Goal: Navigation & Orientation: Find specific page/section

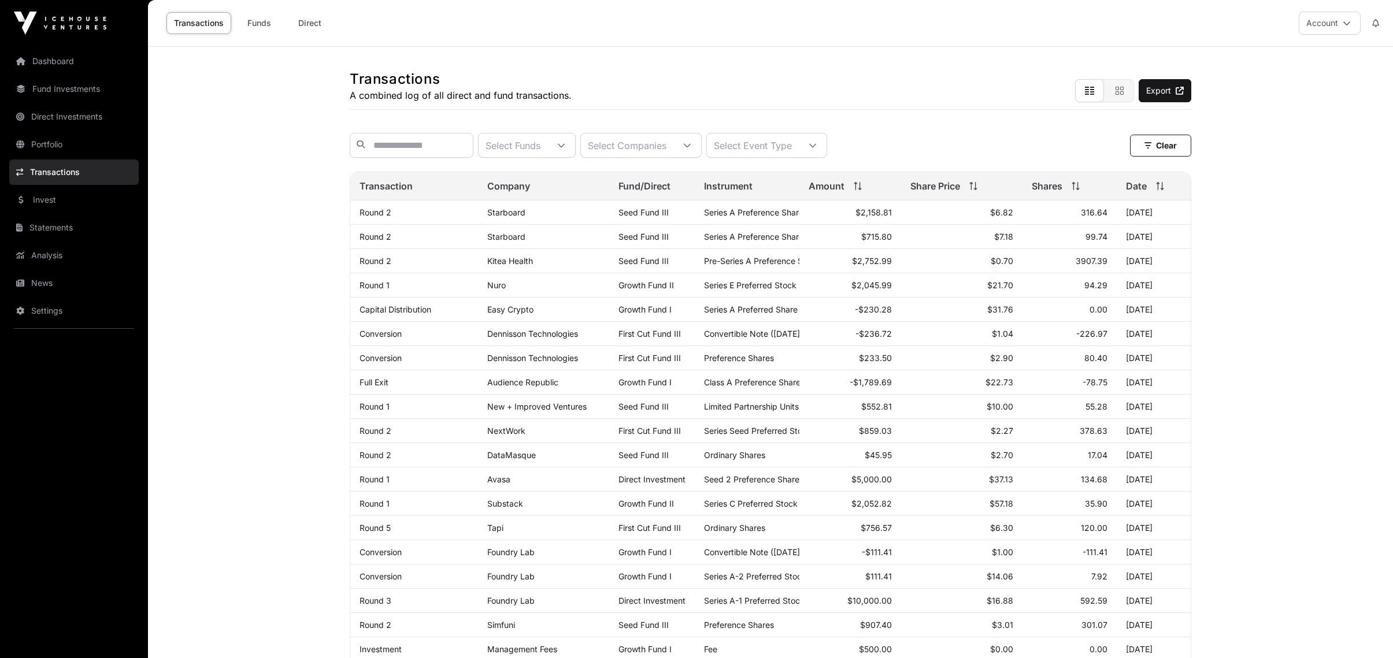
drag, startPoint x: 0, startPoint y: 0, endPoint x: 46, endPoint y: 57, distance: 73.1
click at [46, 57] on link "Dashboard" at bounding box center [73, 61] width 129 height 25
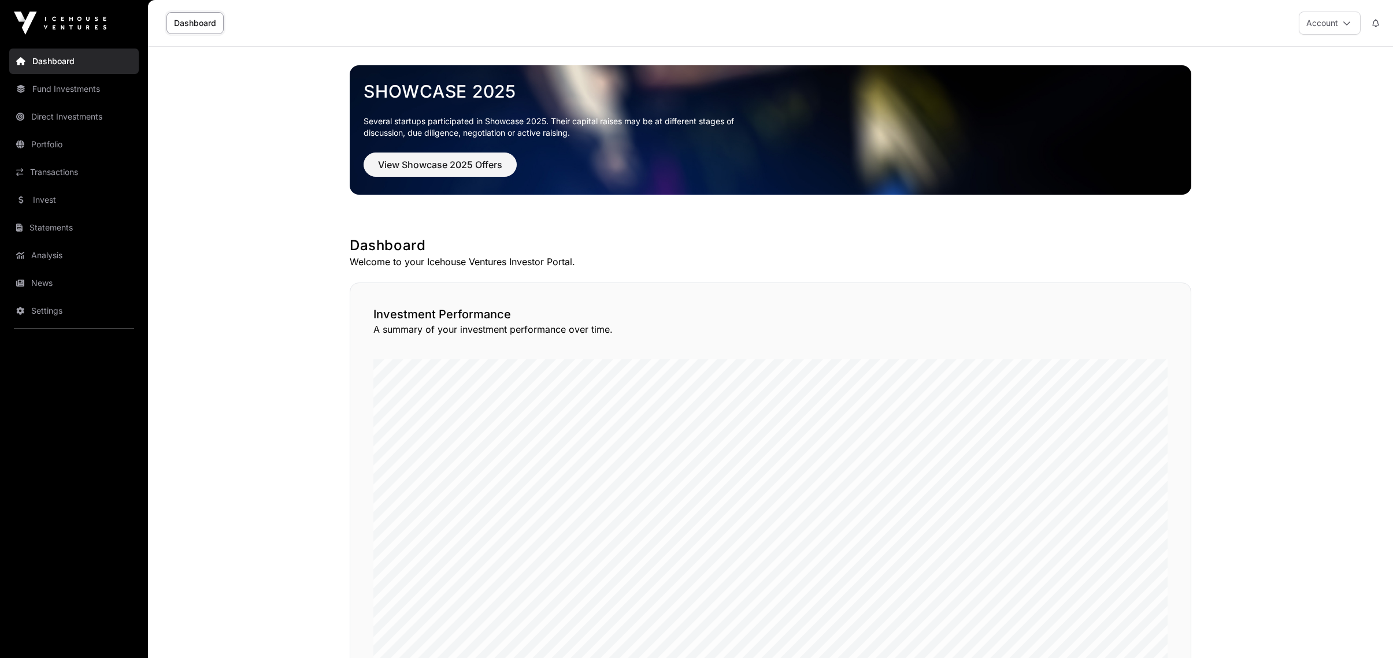
click at [36, 285] on link "News" at bounding box center [73, 282] width 129 height 25
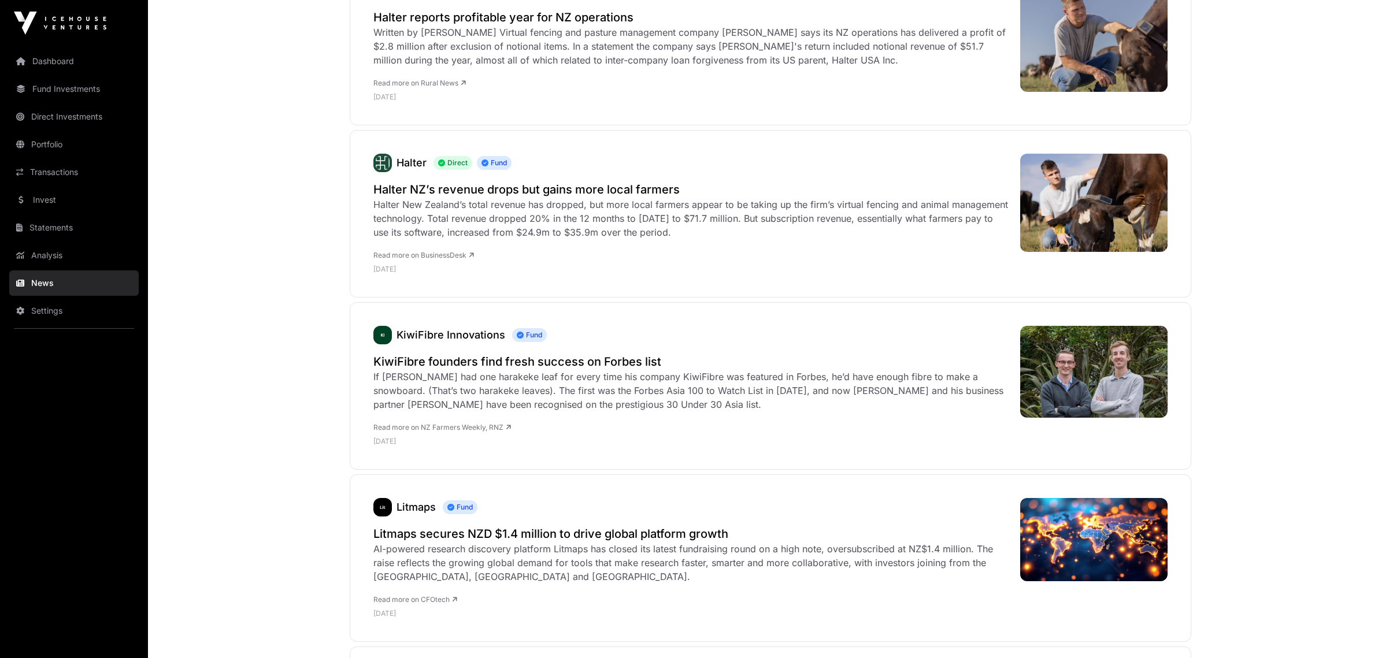
scroll to position [983, 0]
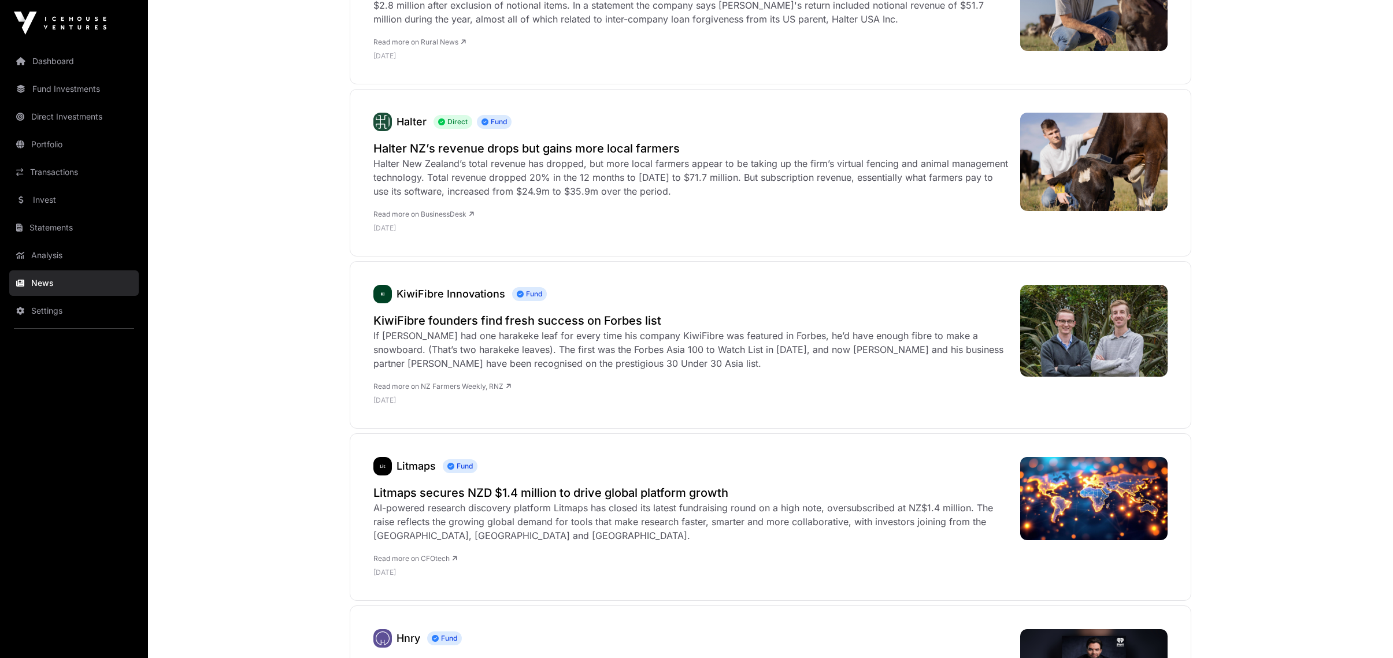
click at [38, 57] on link "Dashboard" at bounding box center [73, 61] width 129 height 25
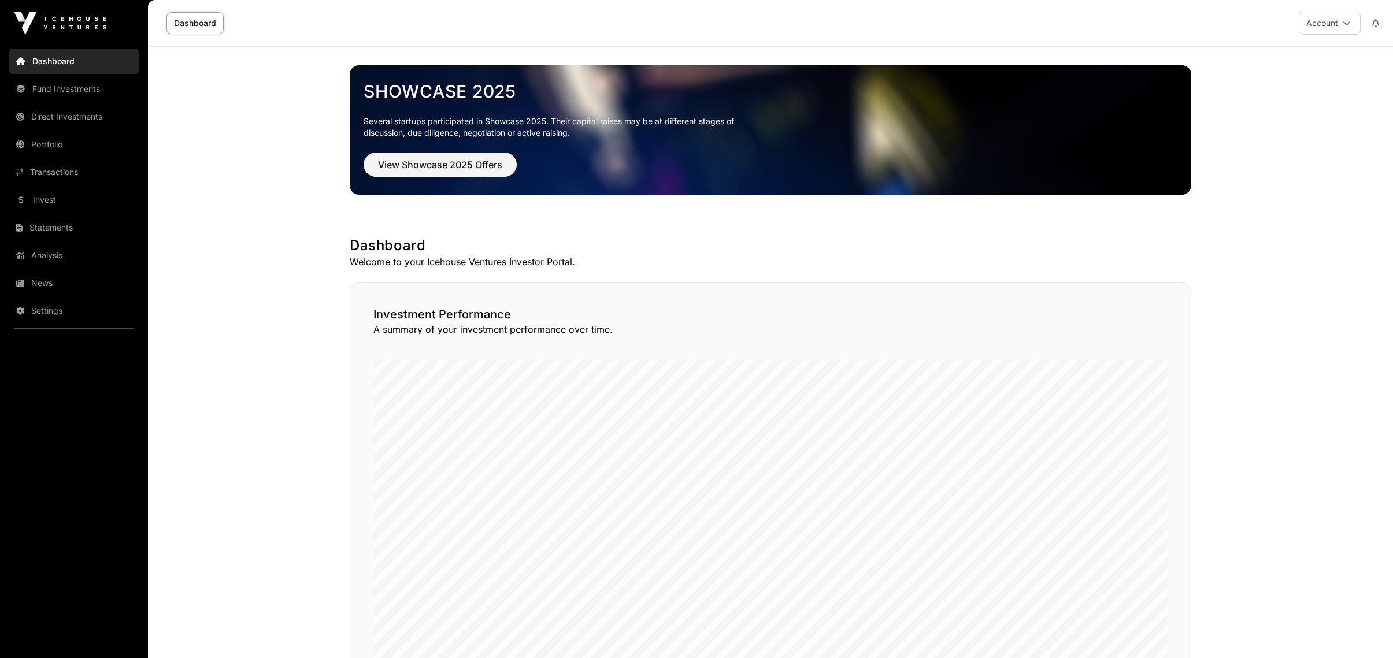
click at [32, 295] on link "News" at bounding box center [73, 282] width 129 height 25
